Goal: Transaction & Acquisition: Book appointment/travel/reservation

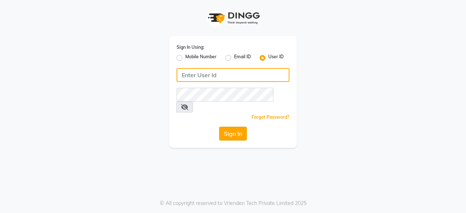
type input "dcspa"
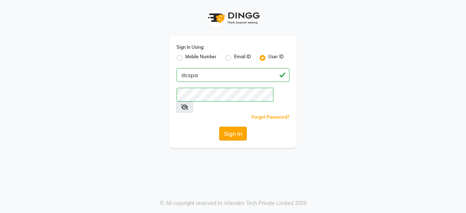
click at [235, 127] on button "Sign In" at bounding box center [233, 134] width 28 height 14
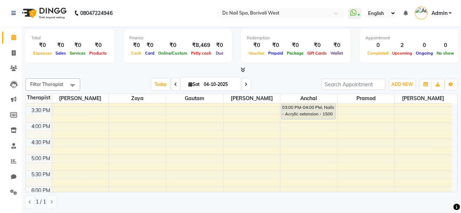
scroll to position [175, 0]
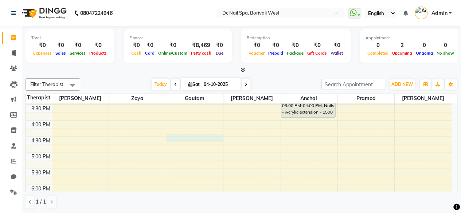
click at [190, 136] on div "10:00 AM 10:30 AM 11:00 AM 11:30 AM 12:00 PM 12:30 PM 1:00 PM 1:30 PM 2:00 PM 2…" at bounding box center [238, 153] width 425 height 448
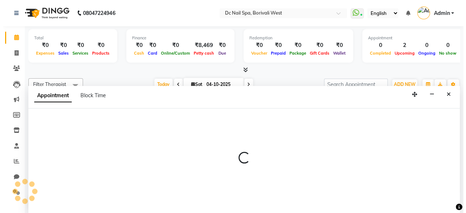
scroll to position [0, 0]
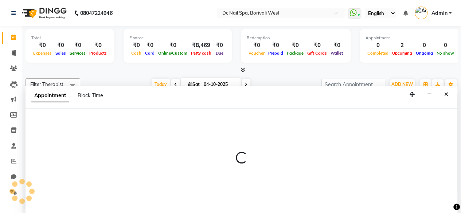
select select "86081"
select select "990"
select select "tentative"
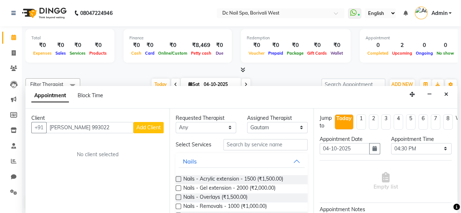
click at [83, 127] on input "[PERSON_NAME] 993022" at bounding box center [89, 127] width 87 height 11
click at [111, 127] on input "993022" at bounding box center [89, 127] width 87 height 11
type input "9"
type input "9930226331"
drag, startPoint x: 144, startPoint y: 133, endPoint x: 153, endPoint y: 123, distance: 13.4
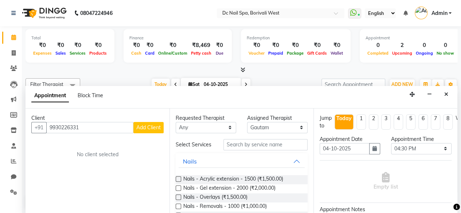
click at [153, 123] on div "Client [PHONE_NUMBER] Add Client No client selected" at bounding box center [97, 161] width 144 height 105
click at [153, 123] on button "Add Client" at bounding box center [148, 127] width 30 height 11
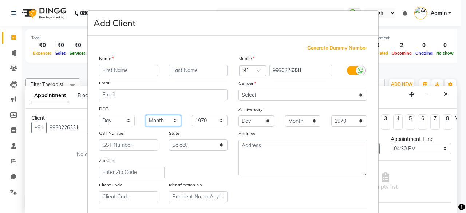
click at [153, 123] on select "Month January February March April May June July August September October Novem…" at bounding box center [164, 120] width 36 height 11
click at [117, 68] on input "text" at bounding box center [128, 70] width 59 height 11
type input "[PERSON_NAME]"
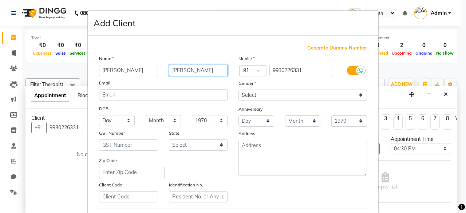
type input "[PERSON_NAME]"
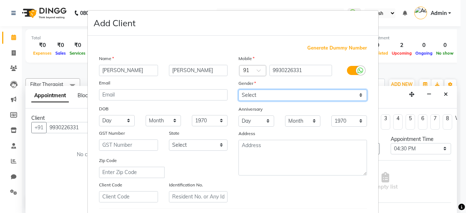
click at [275, 93] on select "Select [DEMOGRAPHIC_DATA] [DEMOGRAPHIC_DATA] Other Prefer Not To Say" at bounding box center [302, 95] width 129 height 11
select select "[DEMOGRAPHIC_DATA]"
click at [238, 90] on select "Select [DEMOGRAPHIC_DATA] [DEMOGRAPHIC_DATA] Other Prefer Not To Say" at bounding box center [302, 95] width 129 height 11
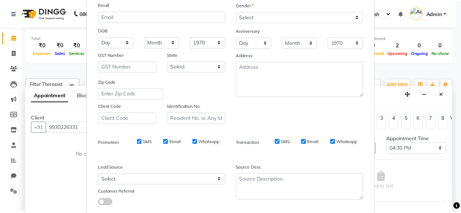
scroll to position [122, 0]
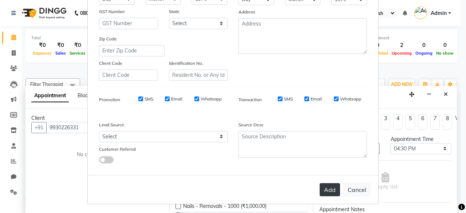
click at [331, 183] on button "Add" at bounding box center [330, 189] width 20 height 13
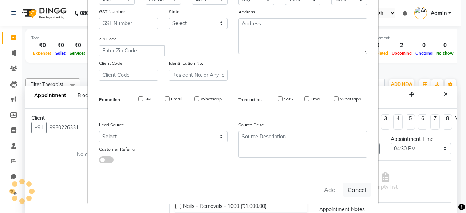
select select
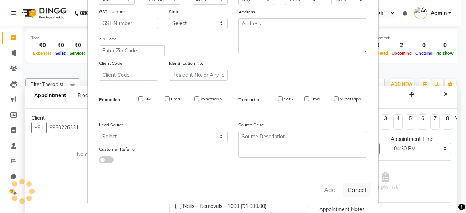
select select
checkbox input "false"
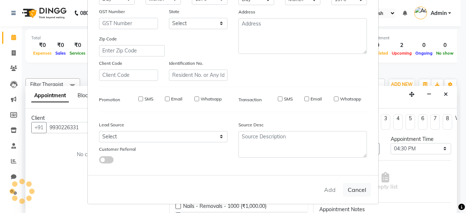
checkbox input "false"
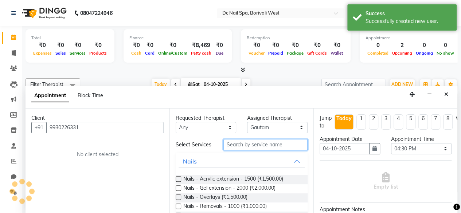
click at [269, 149] on input "text" at bounding box center [265, 144] width 84 height 11
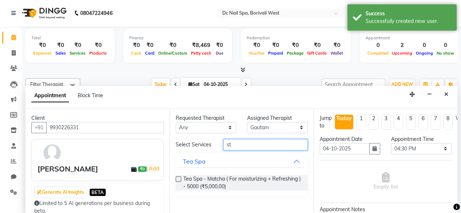
type input "s"
type input "tem"
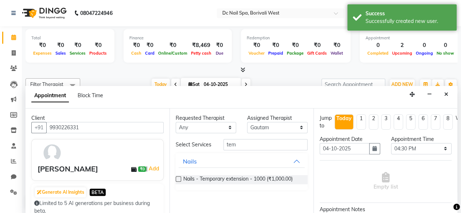
click at [177, 179] on label at bounding box center [177, 178] width 5 height 5
click at [177, 179] on input "checkbox" at bounding box center [177, 179] width 5 height 5
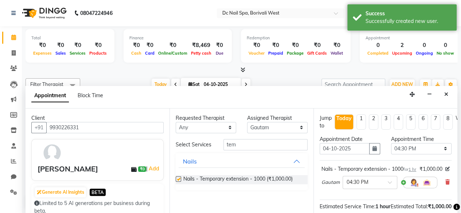
checkbox input "false"
click at [261, 148] on input "tem" at bounding box center [265, 144] width 84 height 11
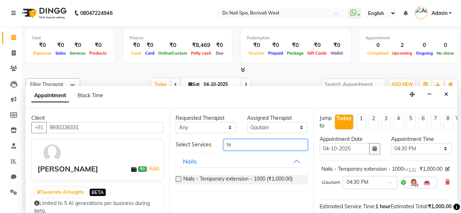
type input "t"
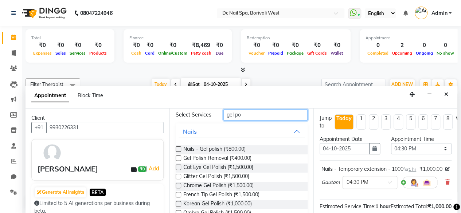
scroll to position [44, 0]
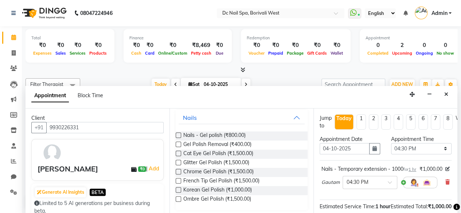
type input "gel po"
click at [179, 137] on label at bounding box center [177, 135] width 5 height 5
click at [179, 137] on input "checkbox" at bounding box center [177, 136] width 5 height 5
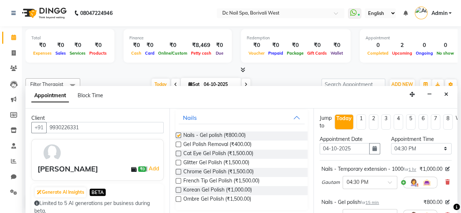
checkbox input "false"
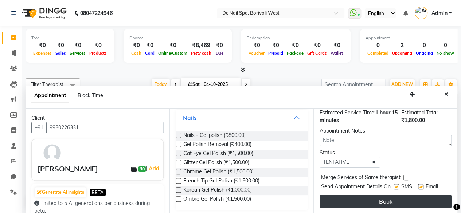
click at [426, 196] on button "Book" at bounding box center [385, 201] width 132 height 13
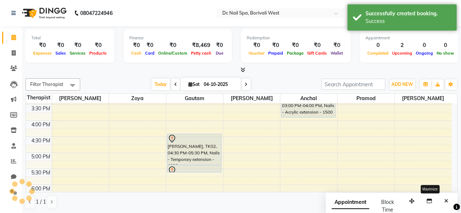
scroll to position [0, 0]
